Goal: Information Seeking & Learning: Learn about a topic

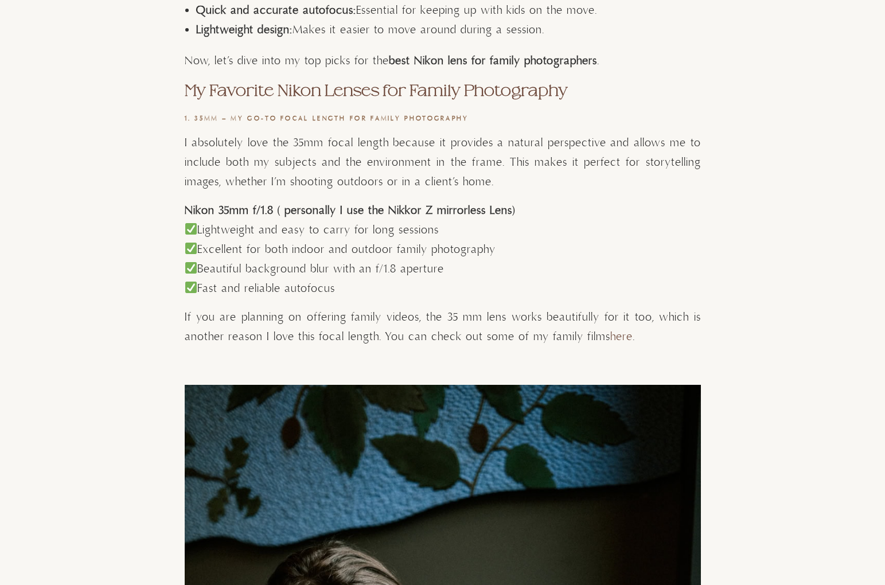
scroll to position [746, 0]
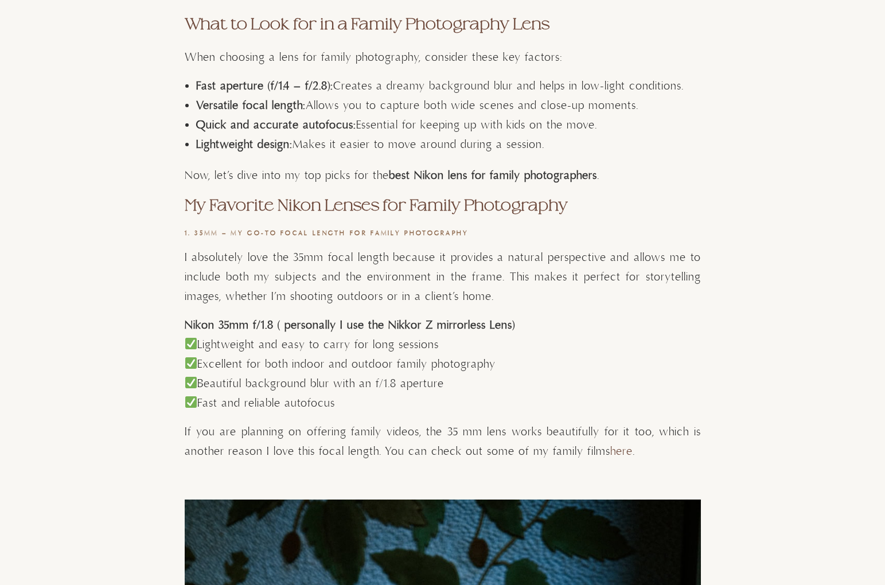
click at [186, 323] on strong "Nikon 35mm f/1.8 ( personally I use the Nikkor Z mirrorless Lens)" at bounding box center [350, 325] width 331 height 14
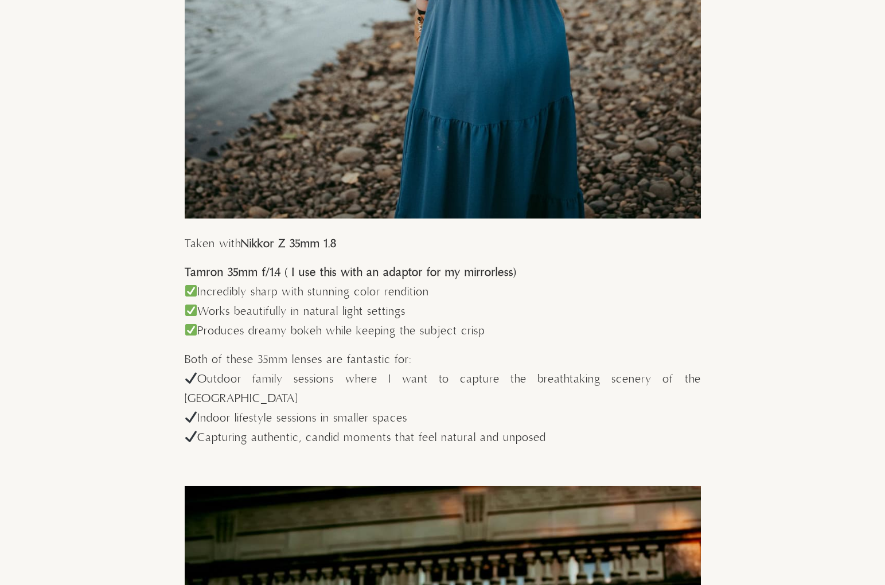
scroll to position [2640, 0]
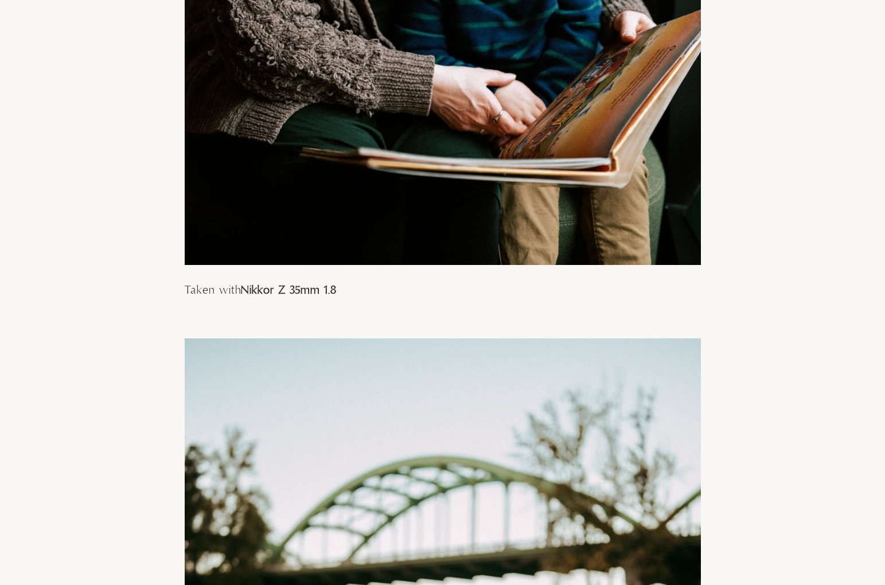
scroll to position [1722, 0]
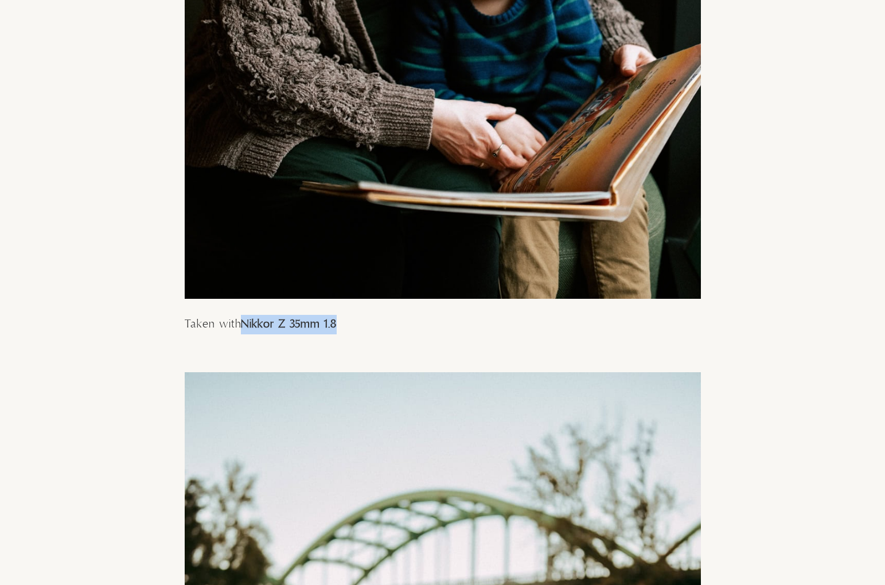
drag, startPoint x: 241, startPoint y: 326, endPoint x: 360, endPoint y: 331, distance: 119.4
click at [360, 331] on p "Taken with Nikkor Z 35mm 1.8" at bounding box center [443, 325] width 516 height 20
copy p "Nikkor Z 35mm 1.8"
